Goal: Transaction & Acquisition: Subscribe to service/newsletter

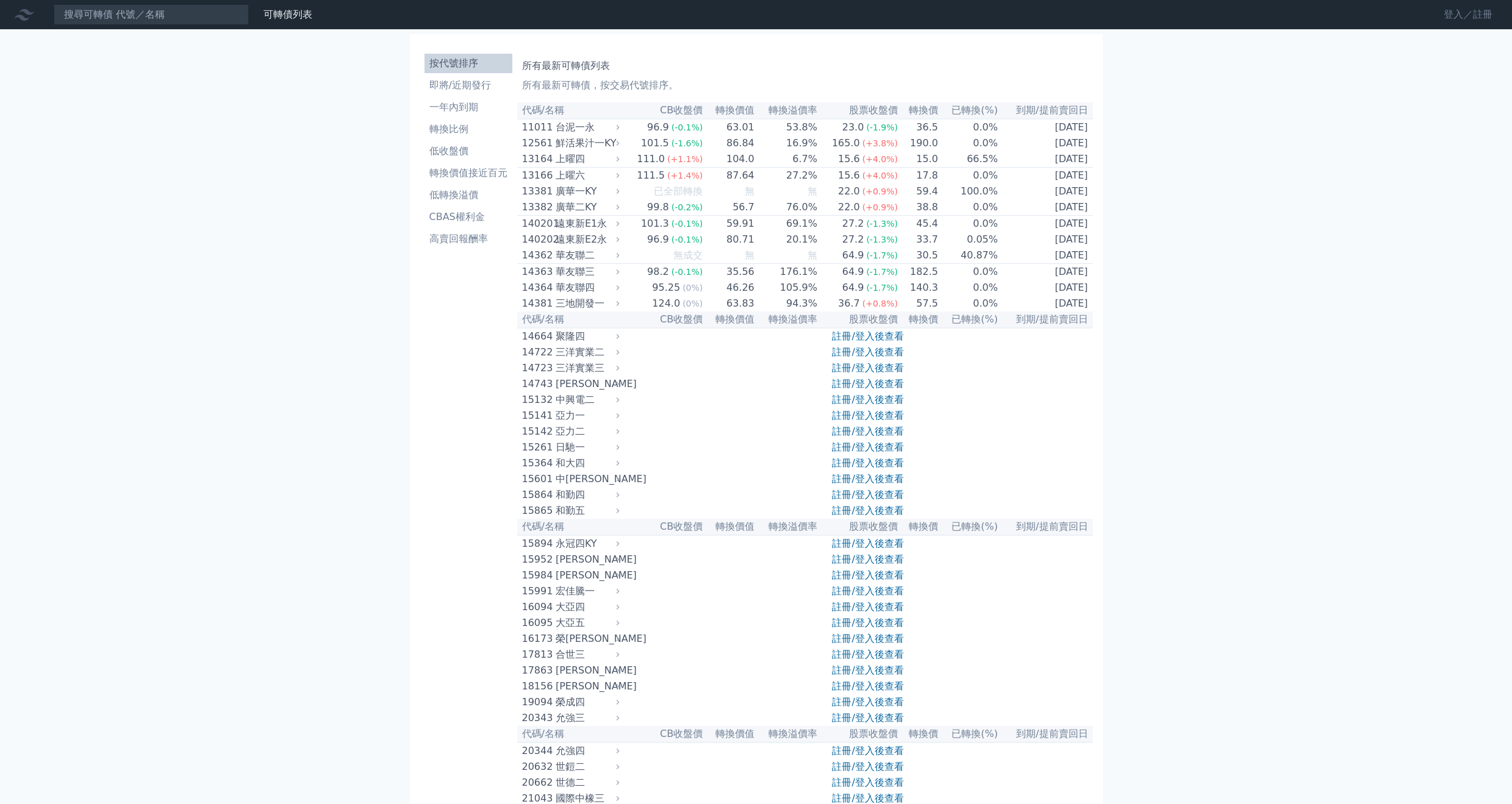
click at [1450, 14] on link "登入／註冊" at bounding box center [1467, 15] width 68 height 20
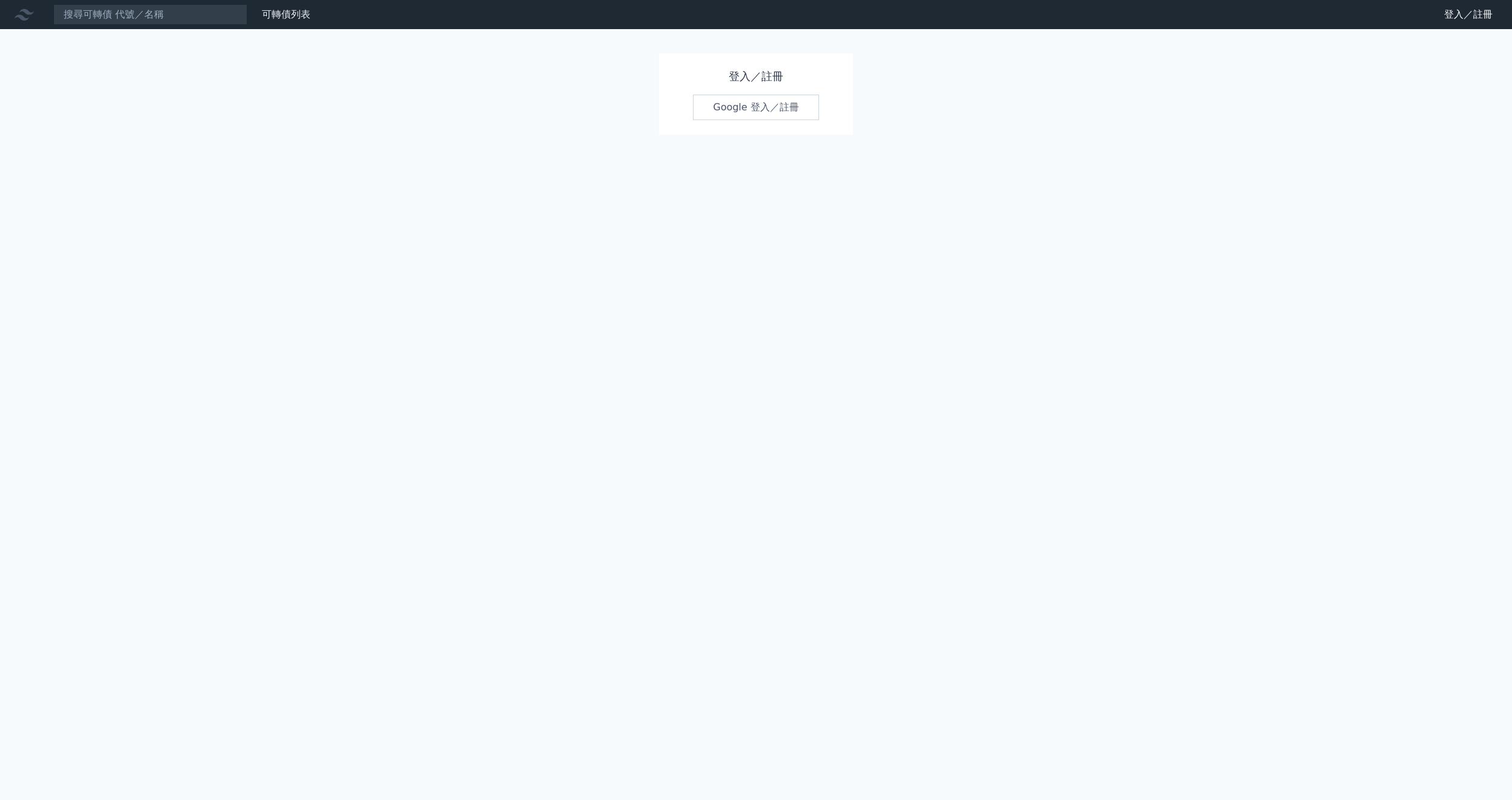
click at [770, 99] on link "Google 登入／註冊" at bounding box center [756, 107] width 126 height 26
